Goal: Transaction & Acquisition: Obtain resource

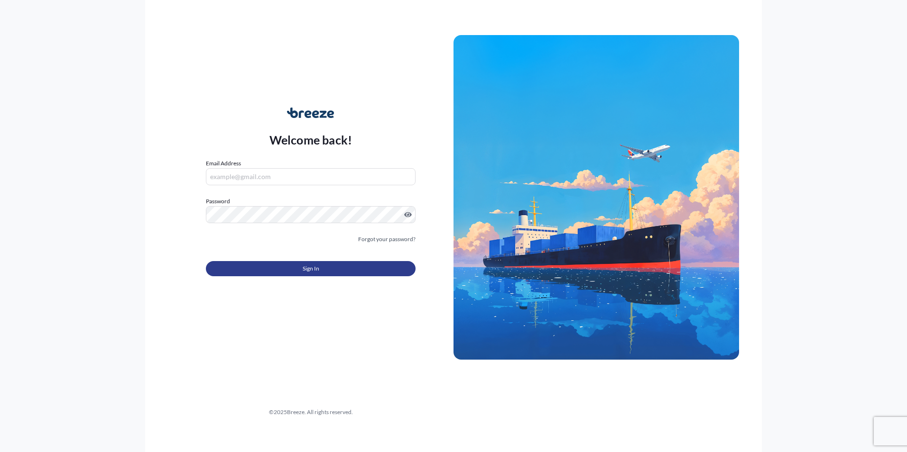
type input "[PERSON_NAME][EMAIL_ADDRESS][DOMAIN_NAME]"
click at [289, 269] on button "Sign In" at bounding box center [311, 268] width 210 height 15
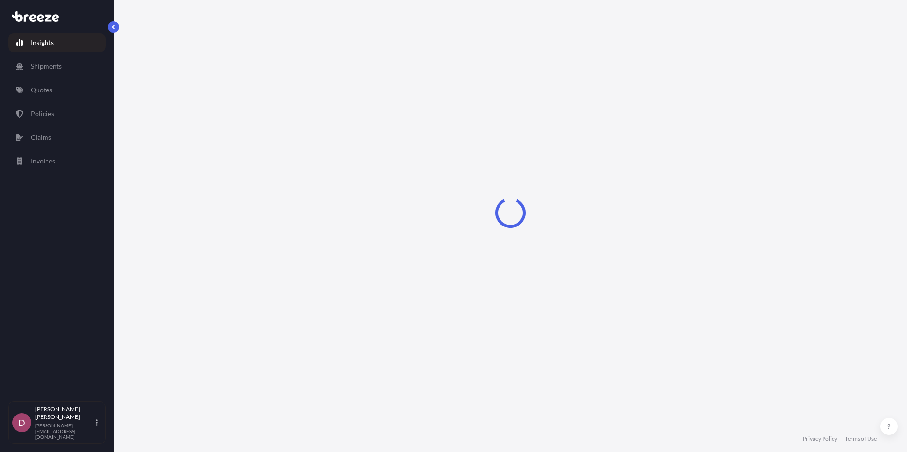
select select "2025"
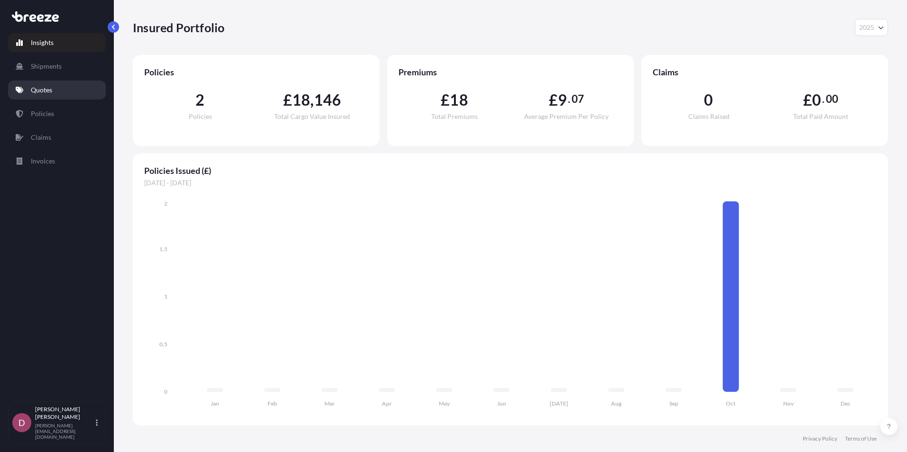
click at [56, 95] on link "Quotes" at bounding box center [57, 90] width 98 height 19
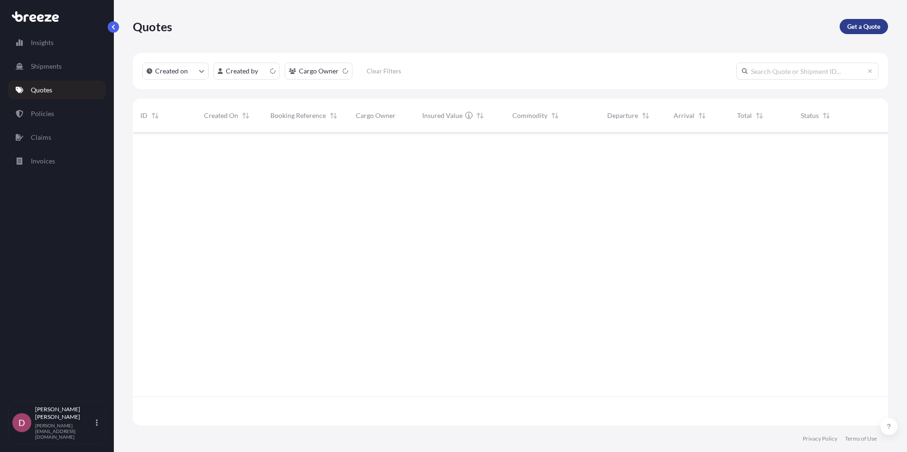
scroll to position [291, 748]
click at [881, 18] on div "Quotes Get a Quote" at bounding box center [510, 26] width 755 height 53
click at [875, 28] on p "Get a Quote" at bounding box center [863, 26] width 33 height 9
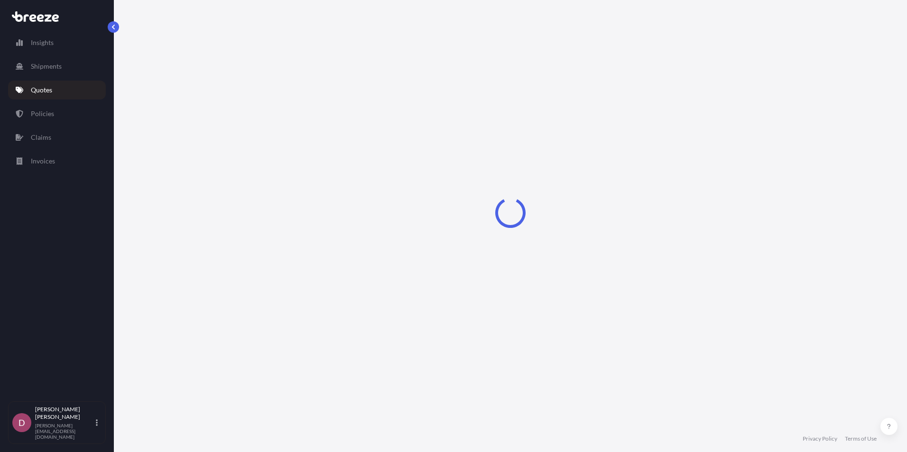
select select "Sea"
select select "1"
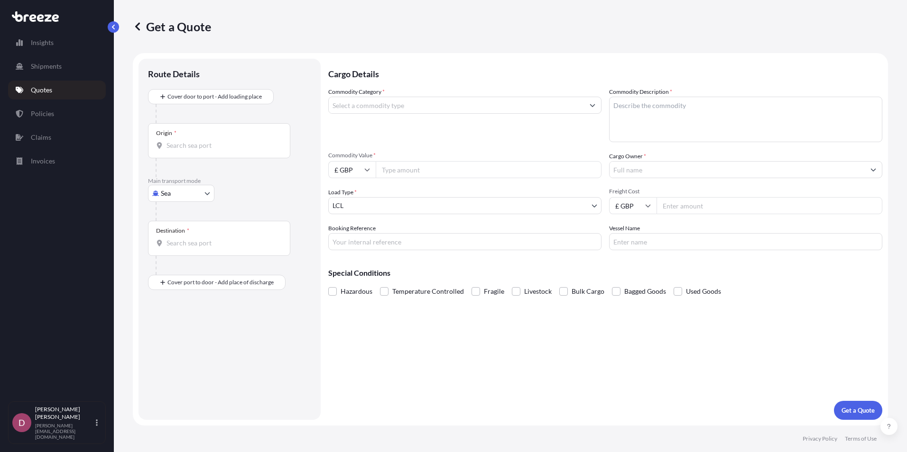
click at [199, 203] on div at bounding box center [234, 211] width 156 height 19
click at [199, 189] on body "Insights Shipments Quotes Policies Claims Invoices D [PERSON_NAME] [PERSON_NAME…" at bounding box center [453, 226] width 907 height 452
click at [184, 247] on div "Road" at bounding box center [181, 252] width 59 height 17
select select "Road"
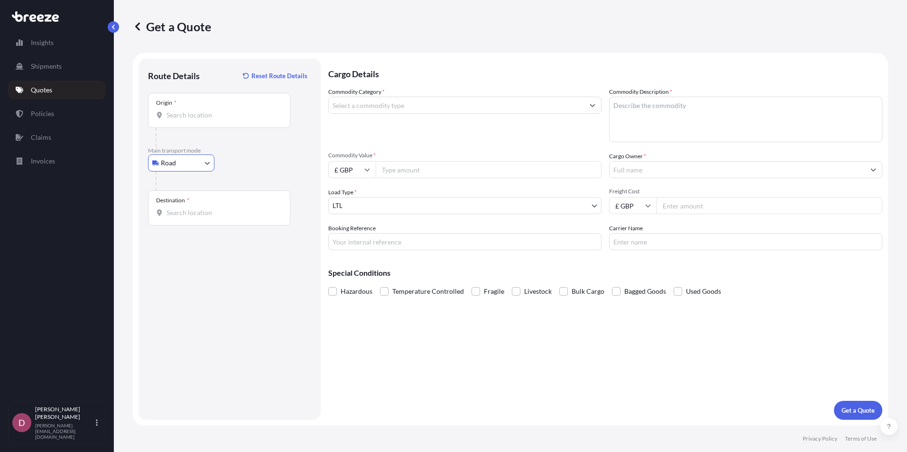
click at [212, 118] on input "Origin *" at bounding box center [222, 115] width 112 height 9
drag, startPoint x: 223, startPoint y: 116, endPoint x: 230, endPoint y: 125, distance: 10.9
click at [224, 116] on input "Origin * Please select an origin" at bounding box center [222, 115] width 112 height 9
paste input "Chirk, [GEOGRAPHIC_DATA]"
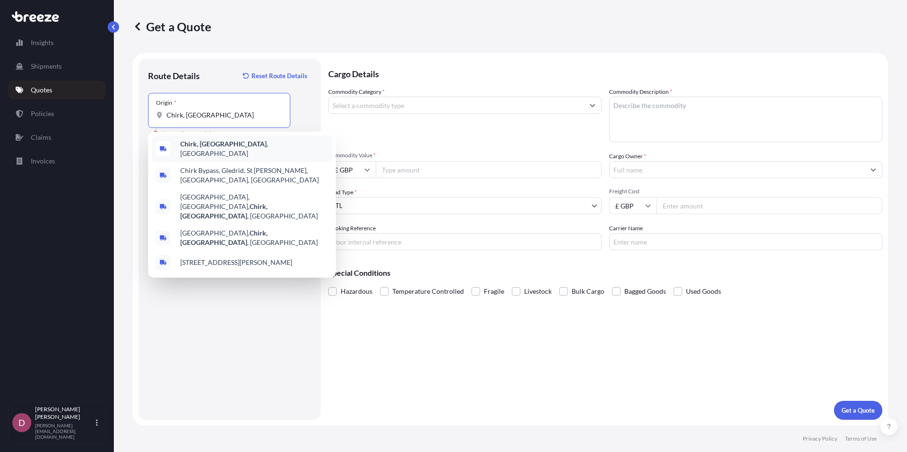
click at [231, 154] on div "Chirk, [GEOGRAPHIC_DATA] , [GEOGRAPHIC_DATA]" at bounding box center [242, 149] width 180 height 27
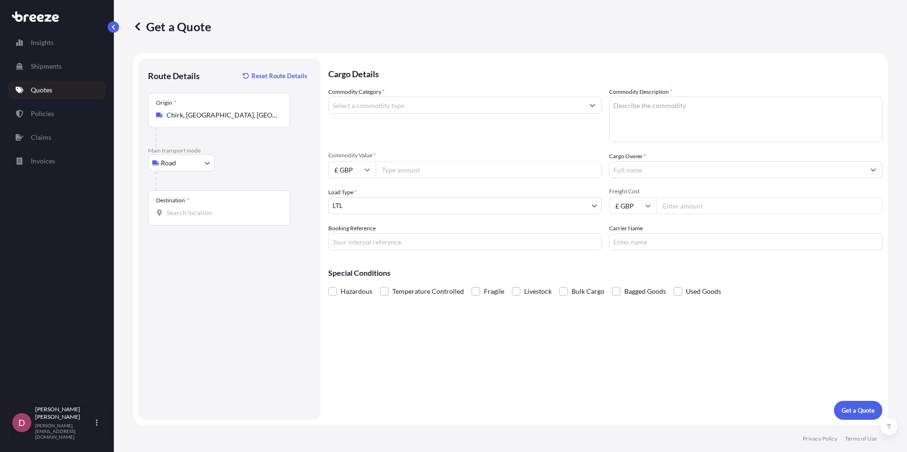
paste input "[GEOGRAPHIC_DATA],"
type input "[GEOGRAPHIC_DATA], [GEOGRAPHIC_DATA], [GEOGRAPHIC_DATA]"
click at [214, 224] on div "Destination *" at bounding box center [219, 208] width 142 height 35
click at [214, 218] on input "Destination *" at bounding box center [222, 212] width 112 height 9
paste input "LEONDING 4060"
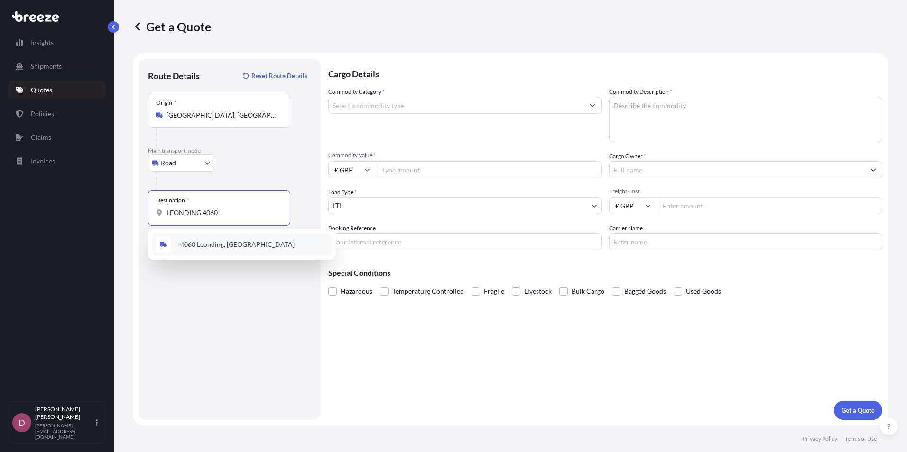
click at [241, 254] on div "4060 Leonding, [GEOGRAPHIC_DATA]" at bounding box center [242, 244] width 180 height 23
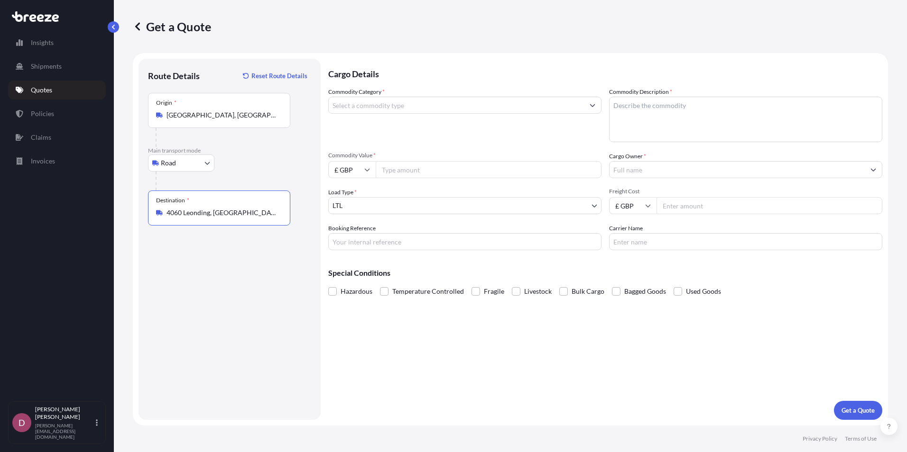
type input "4060 Leonding, [GEOGRAPHIC_DATA]"
click at [212, 113] on input "[GEOGRAPHIC_DATA], [GEOGRAPHIC_DATA], [GEOGRAPHIC_DATA]" at bounding box center [222, 115] width 112 height 9
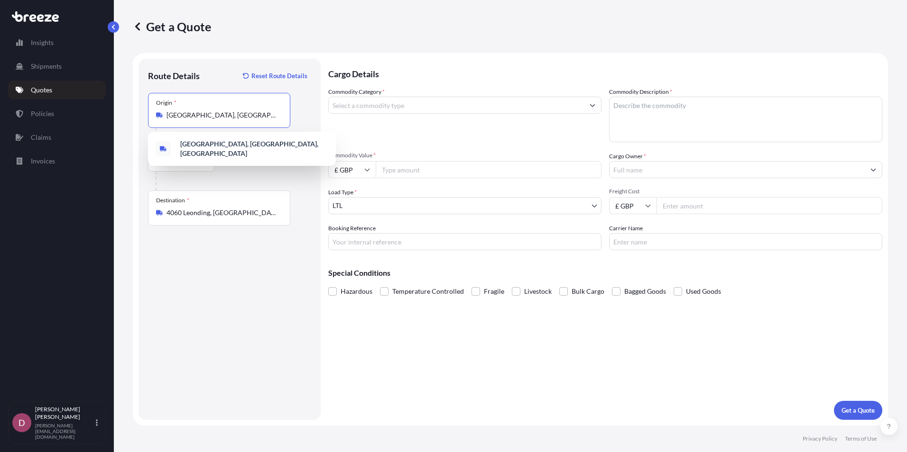
click at [212, 113] on input "[GEOGRAPHIC_DATA], [GEOGRAPHIC_DATA], [GEOGRAPHIC_DATA]" at bounding box center [222, 115] width 112 height 9
click at [213, 113] on input "[GEOGRAPHIC_DATA], [GEOGRAPHIC_DATA], [GEOGRAPHIC_DATA]" at bounding box center [222, 115] width 112 height 9
paste input ". LL14 5DG"
click at [169, 117] on input ". LL14 5DG" at bounding box center [222, 115] width 112 height 9
click at [225, 151] on span "[STREET_ADDRESS]" at bounding box center [209, 146] width 59 height 9
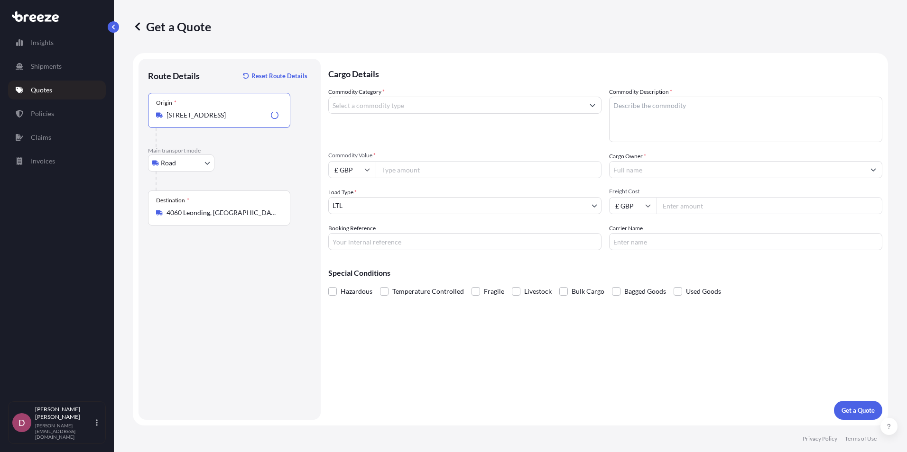
type input "[STREET_ADDRESS]"
click at [249, 156] on div "Road Sea Air Road Rail" at bounding box center [229, 163] width 163 height 17
click at [433, 113] on div at bounding box center [464, 105] width 273 height 17
click at [429, 111] on input "Commodity Category *" at bounding box center [456, 105] width 255 height 17
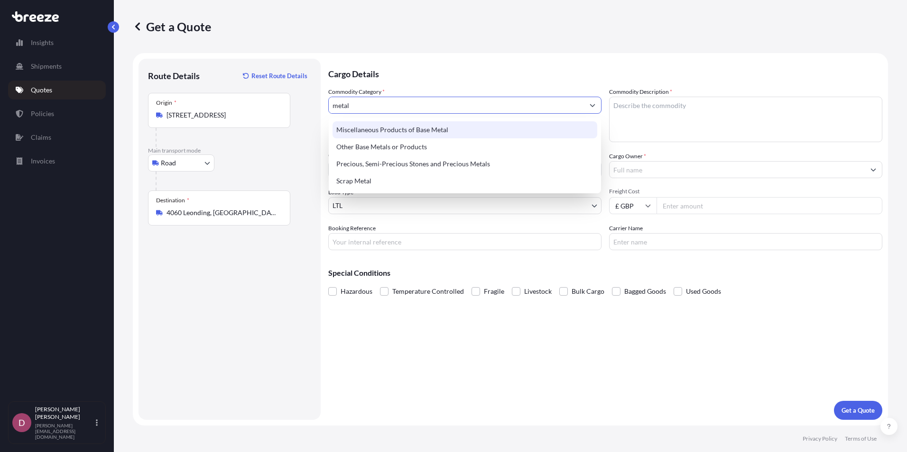
click at [433, 129] on div "Miscellaneous Products of Base Metal" at bounding box center [464, 129] width 265 height 17
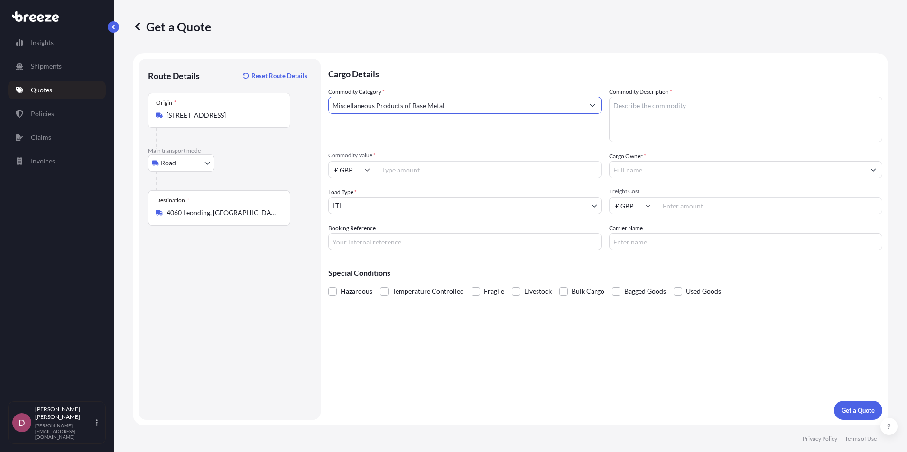
type input "Miscellaneous Products of Base Metal"
click at [447, 170] on input "Commodity Value *" at bounding box center [489, 169] width 226 height 17
drag, startPoint x: 397, startPoint y: 168, endPoint x: 390, endPoint y: 155, distance: 15.1
click at [398, 168] on input "Commodity Value *" at bounding box center [489, 169] width 226 height 17
type input "11300"
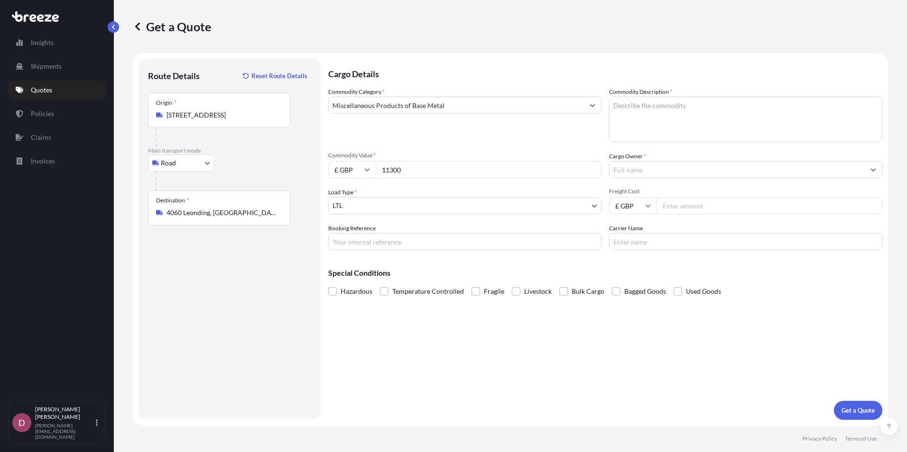
click at [368, 174] on input "£ GBP" at bounding box center [351, 169] width 47 height 17
click at [355, 198] on div "€ EUR" at bounding box center [352, 196] width 40 height 18
type input "€ EUR"
click at [434, 184] on div "Commodity Category * Miscellaneous Products of Base Metal Commodity Description…" at bounding box center [605, 168] width 554 height 163
click at [393, 212] on body "Insights Shipments Quotes Policies Claims Invoices D [PERSON_NAME] [PERSON_NAME…" at bounding box center [453, 226] width 907 height 452
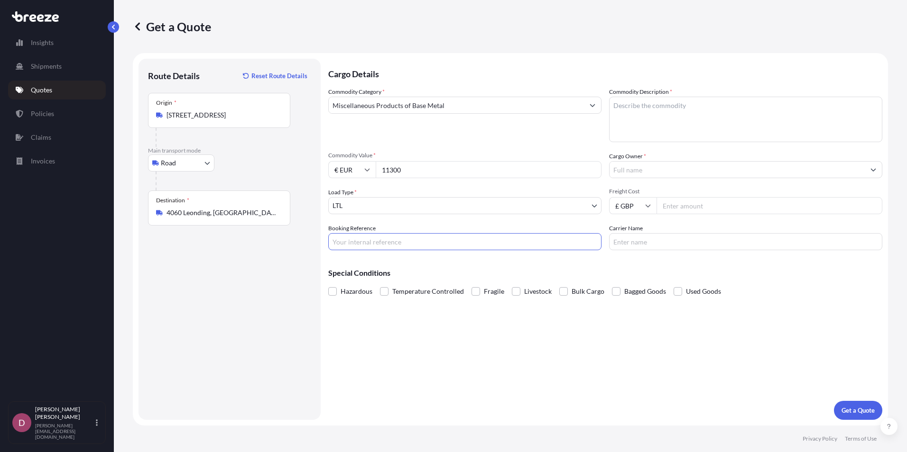
click at [402, 235] on input "Booking Reference" at bounding box center [464, 241] width 273 height 17
type input "GSF 14/10"
click at [674, 111] on textarea "Commodity Description *" at bounding box center [745, 120] width 273 height 46
click at [704, 104] on textarea "Commodity Description *" at bounding box center [745, 120] width 273 height 46
paste textarea "Telescopic Slide"
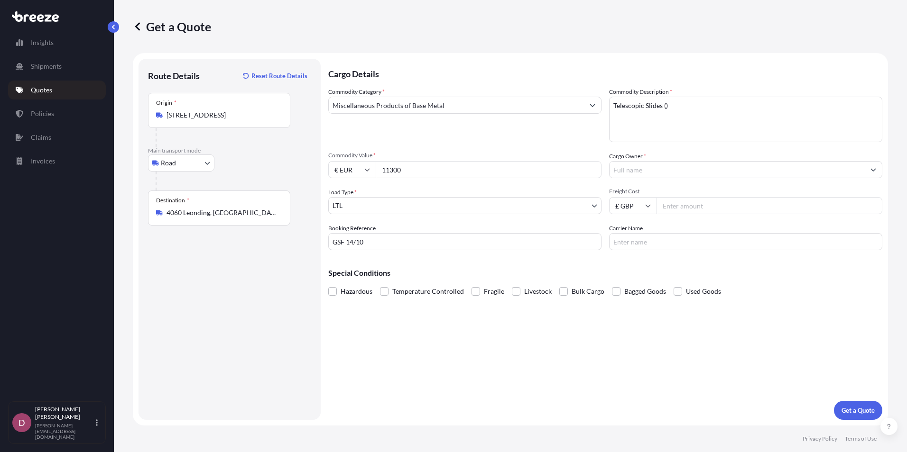
click at [665, 107] on textarea "Telescopic Slides ()" at bounding box center [745, 120] width 273 height 46
paste textarea "8302420090"
type textarea "Telescopic Slides (8302420090)"
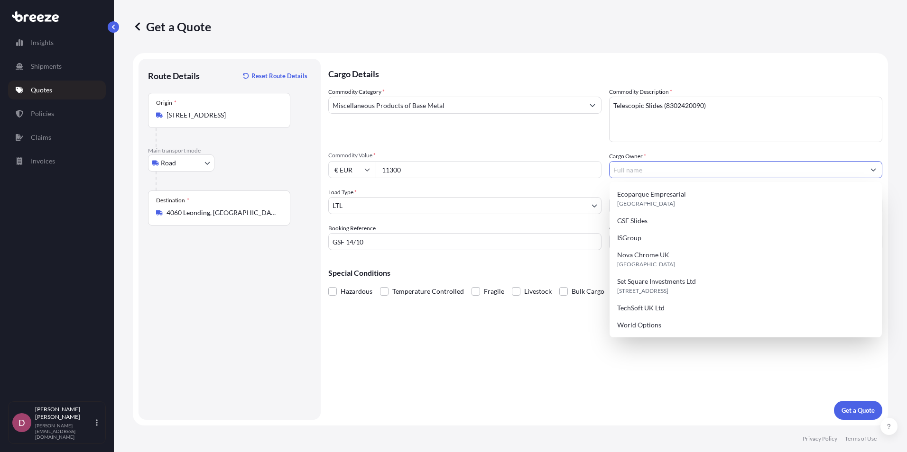
click at [676, 173] on input "Cargo Owner *" at bounding box center [736, 169] width 255 height 17
click at [675, 173] on input "Cargo Owner *" at bounding box center [736, 169] width 255 height 17
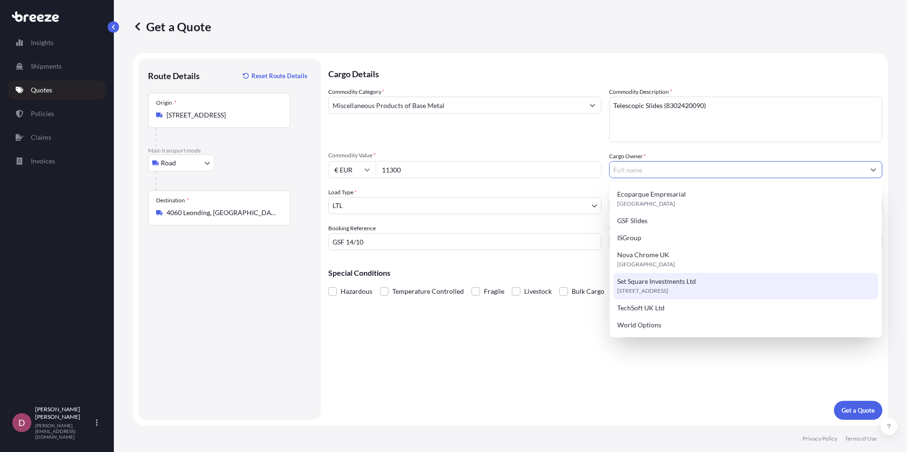
click at [664, 279] on span "Set Square Investments Ltd" at bounding box center [656, 281] width 79 height 9
type input "Set Square Investments Ltd"
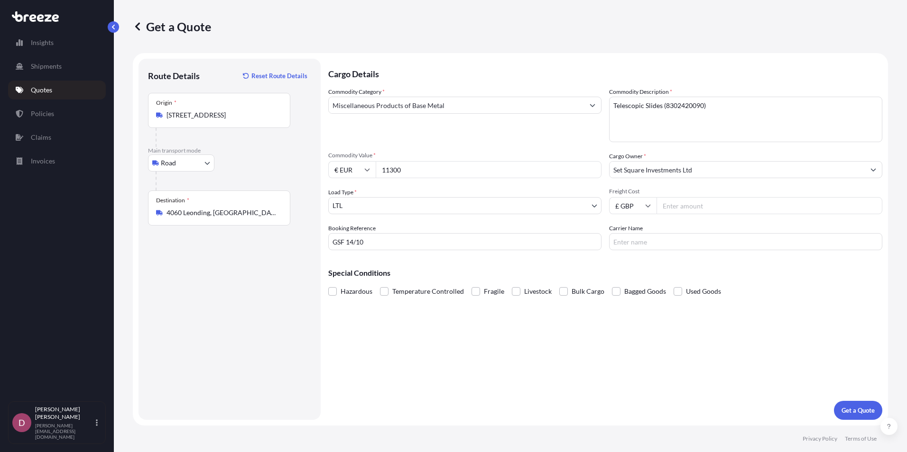
click at [691, 209] on input "Freight Cost" at bounding box center [769, 205] width 226 height 17
click at [683, 243] on input "Carrier Name" at bounding box center [745, 241] width 273 height 17
click at [693, 209] on input "Freight Cost" at bounding box center [769, 205] width 226 height 17
type input "198"
click at [697, 243] on input "Carrier Name" at bounding box center [745, 241] width 273 height 17
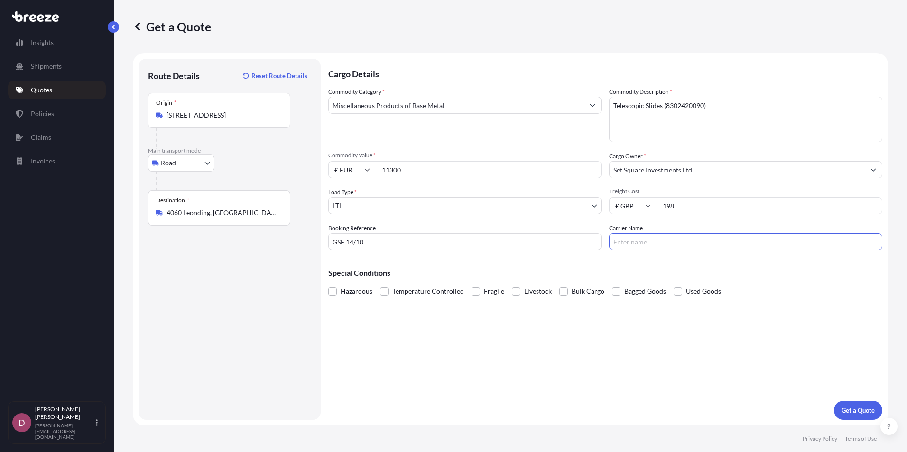
type input "DSV"
click at [853, 408] on p "Get a Quote" at bounding box center [857, 410] width 33 height 9
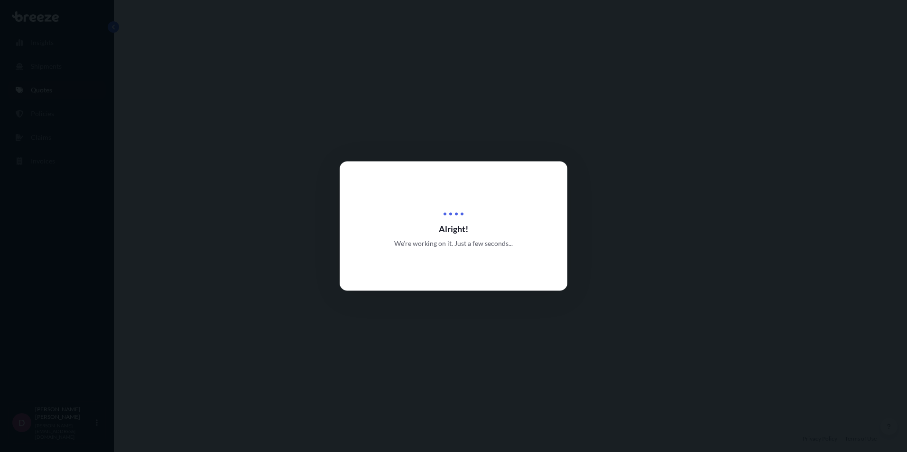
select select "Road"
select select "1"
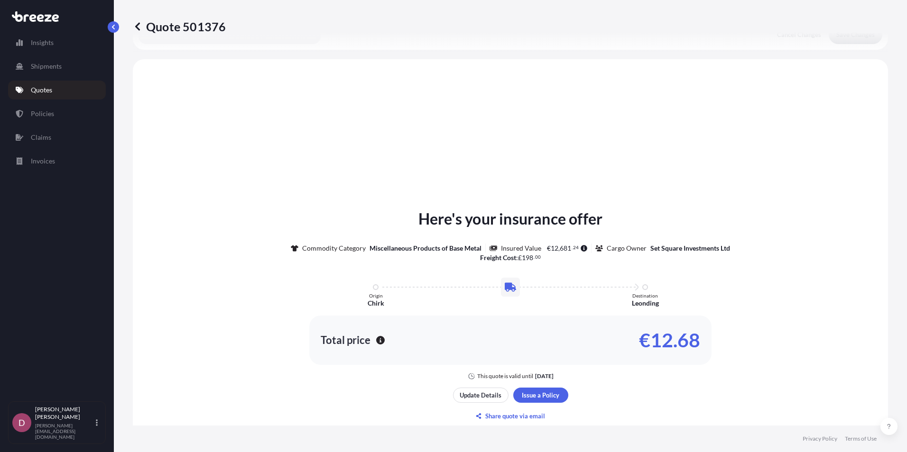
scroll to position [286, 0]
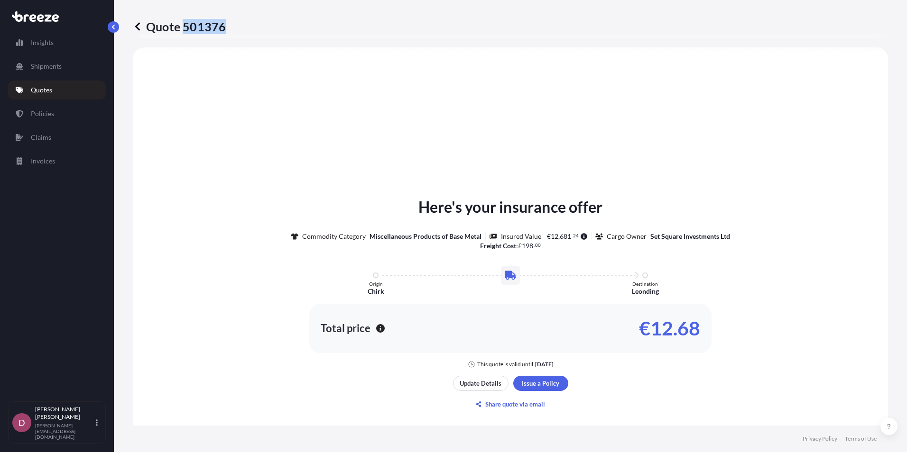
drag, startPoint x: 222, startPoint y: 29, endPoint x: 184, endPoint y: 22, distance: 39.1
click at [184, 22] on p "Quote 501376" at bounding box center [179, 26] width 93 height 15
copy p "501376"
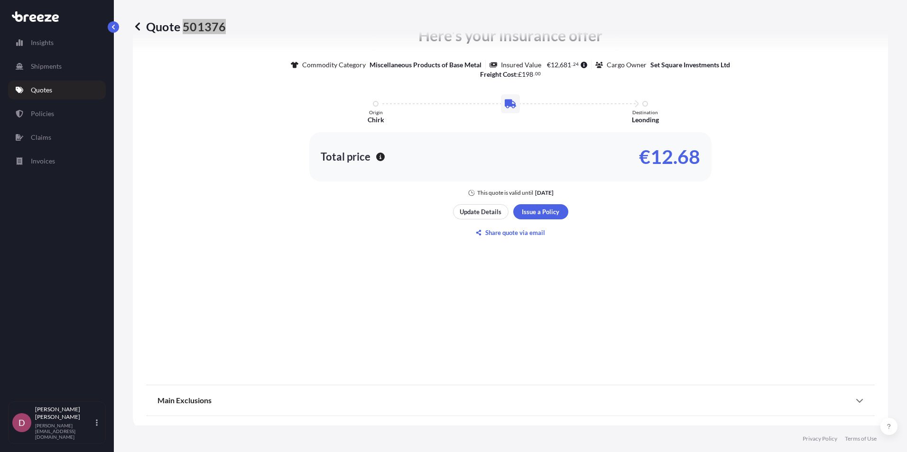
scroll to position [461, 0]
